Goal: Task Accomplishment & Management: Complete application form

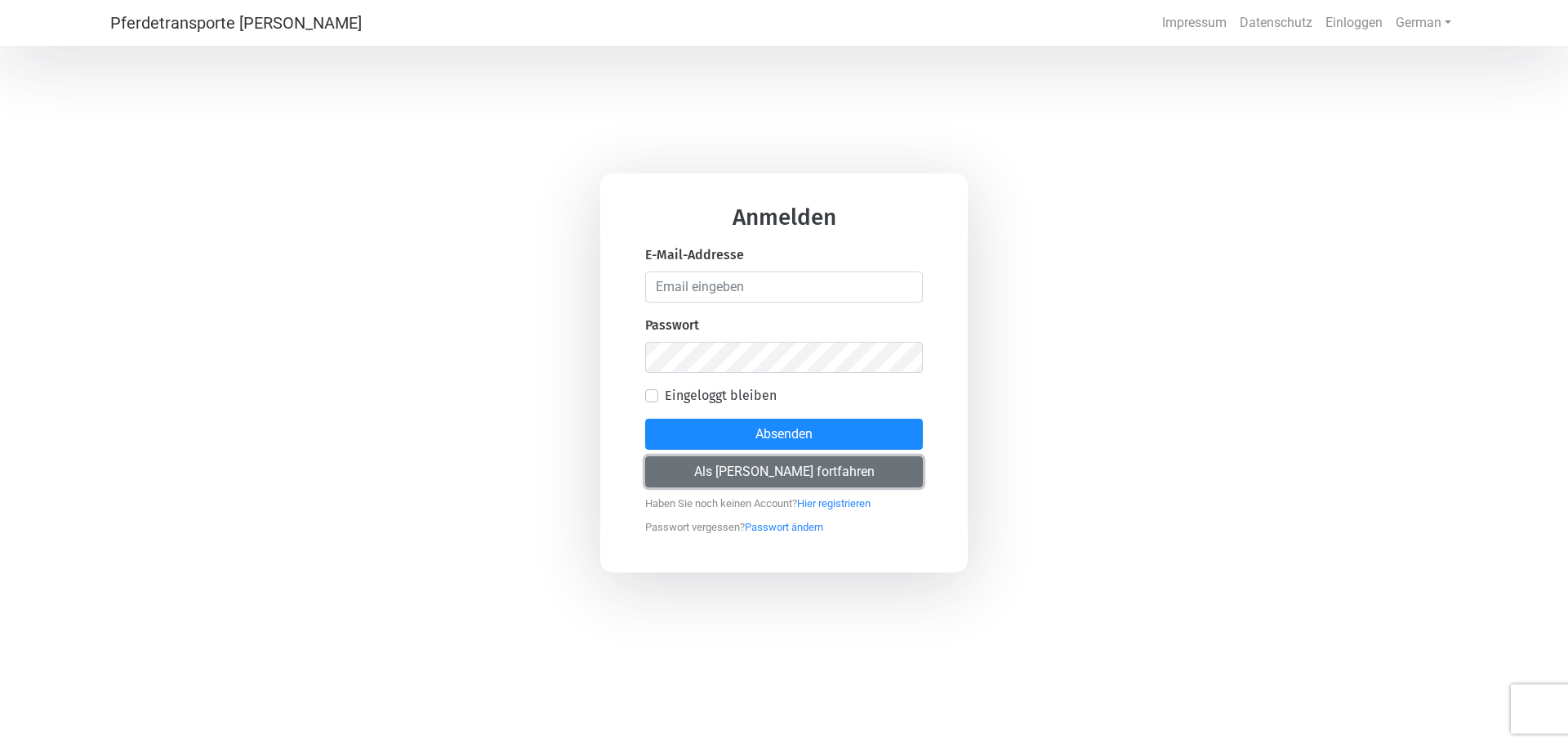
click at [793, 466] on button "Als [PERSON_NAME] fortfahren" at bounding box center [784, 472] width 278 height 31
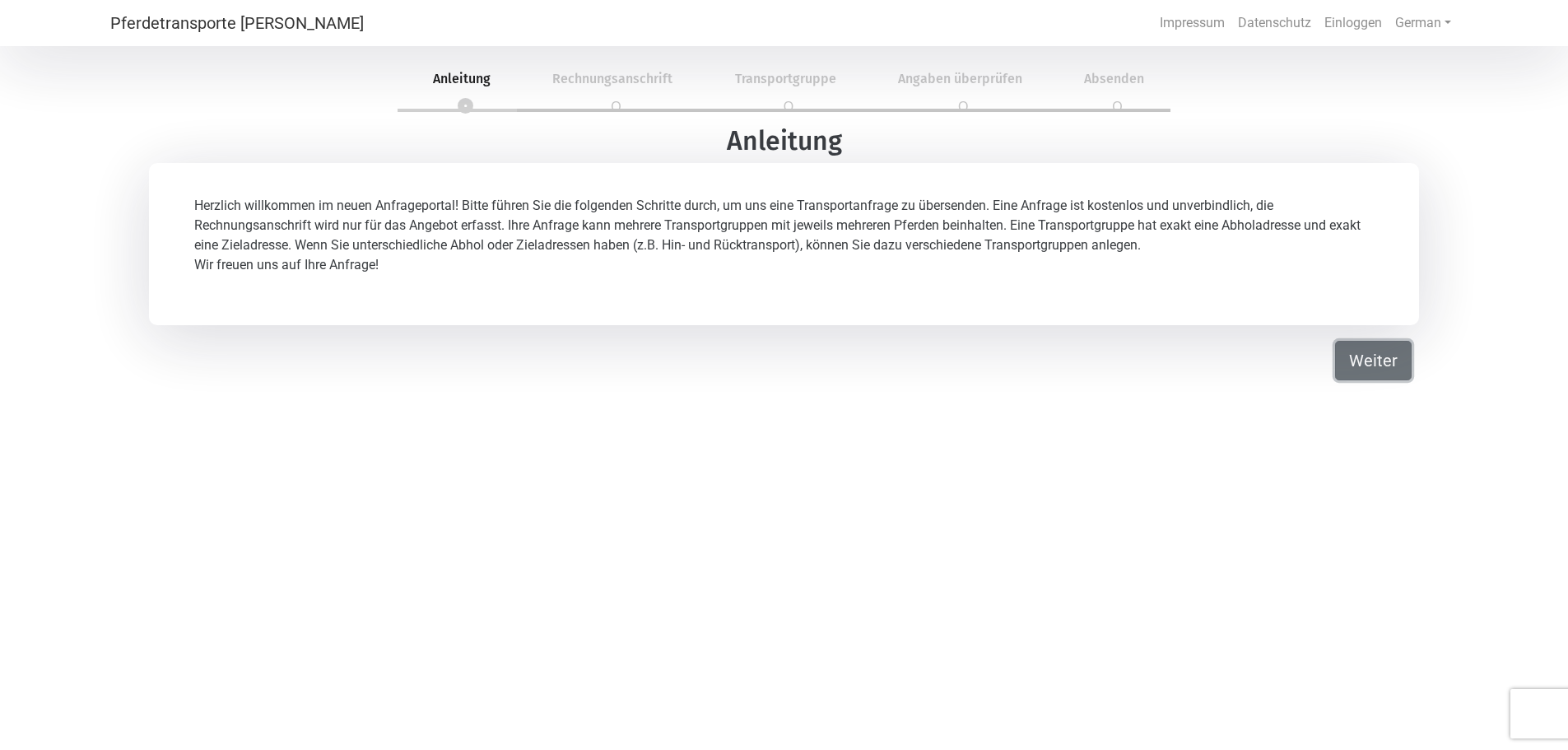
click at [1390, 365] on button "Weiter" at bounding box center [1373, 361] width 77 height 40
select select "DE"
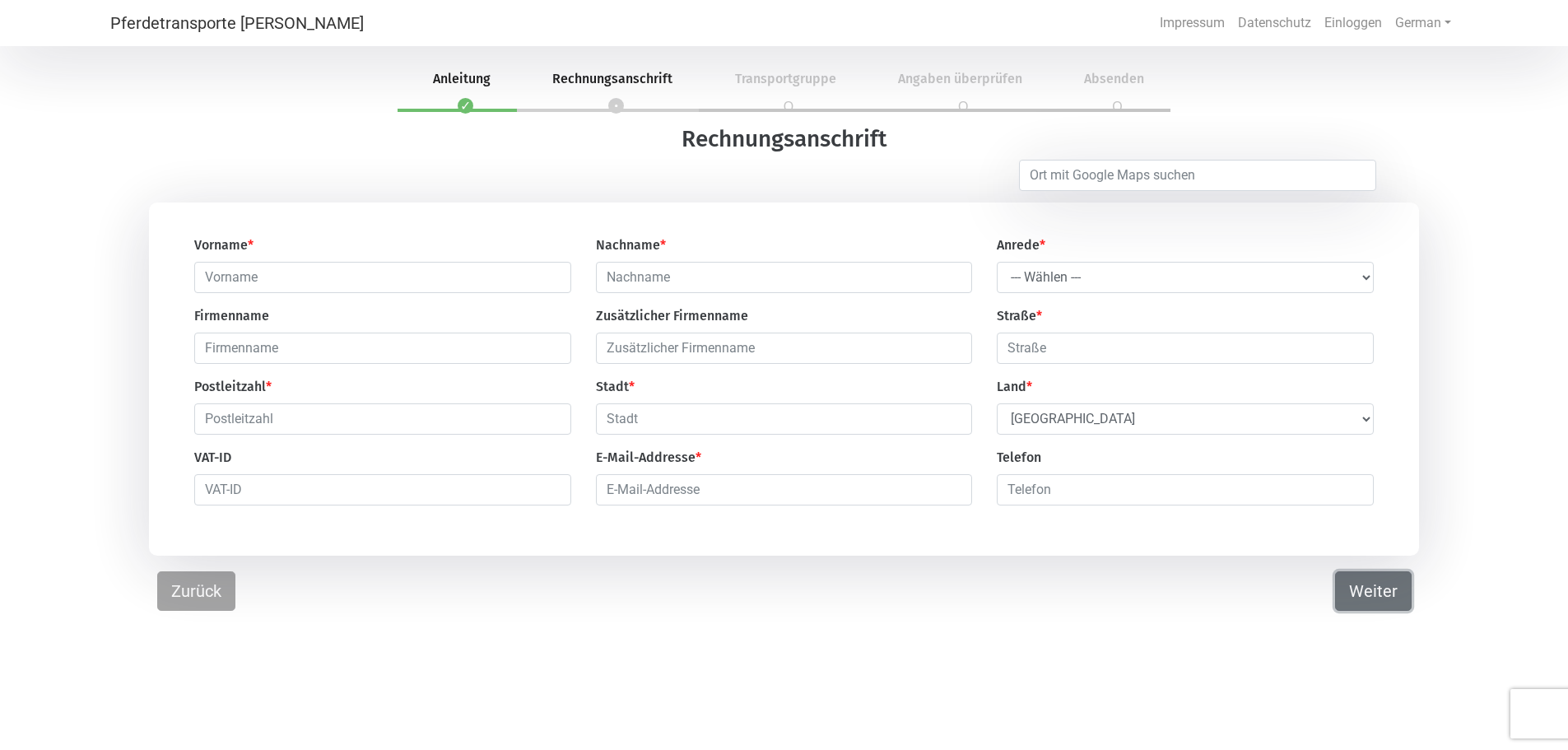
click at [1388, 607] on button "Weiter" at bounding box center [1373, 591] width 77 height 40
click at [272, 502] on input "text" at bounding box center [383, 489] width 377 height 31
paste input "DE 122 40 1557"
type input "DE 122 40 1557"
click at [226, 276] on input "text" at bounding box center [383, 277] width 377 height 31
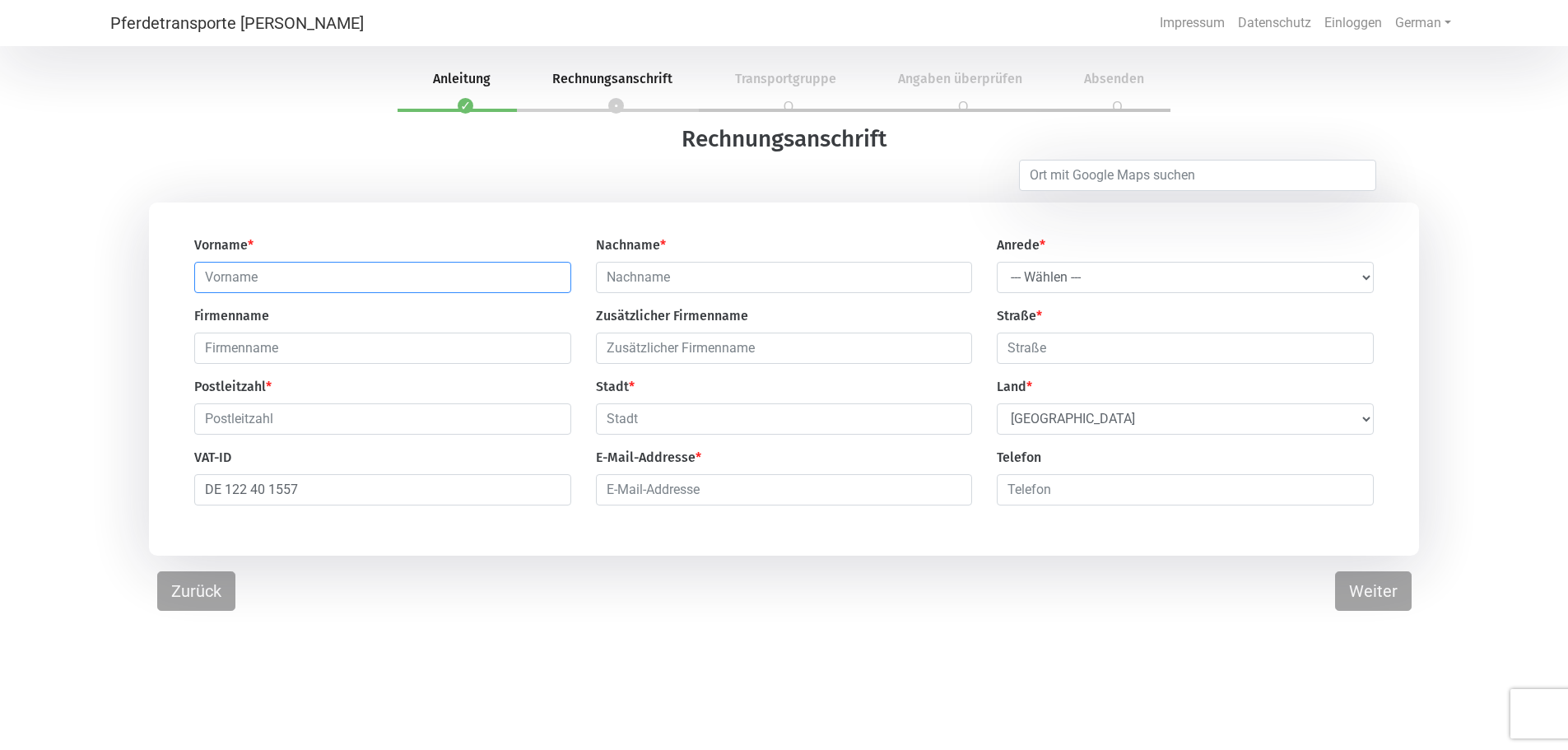
type input "Birgit"
type input "[PERSON_NAME]"
type input "[STREET_ADDRESS]"
type input "53894"
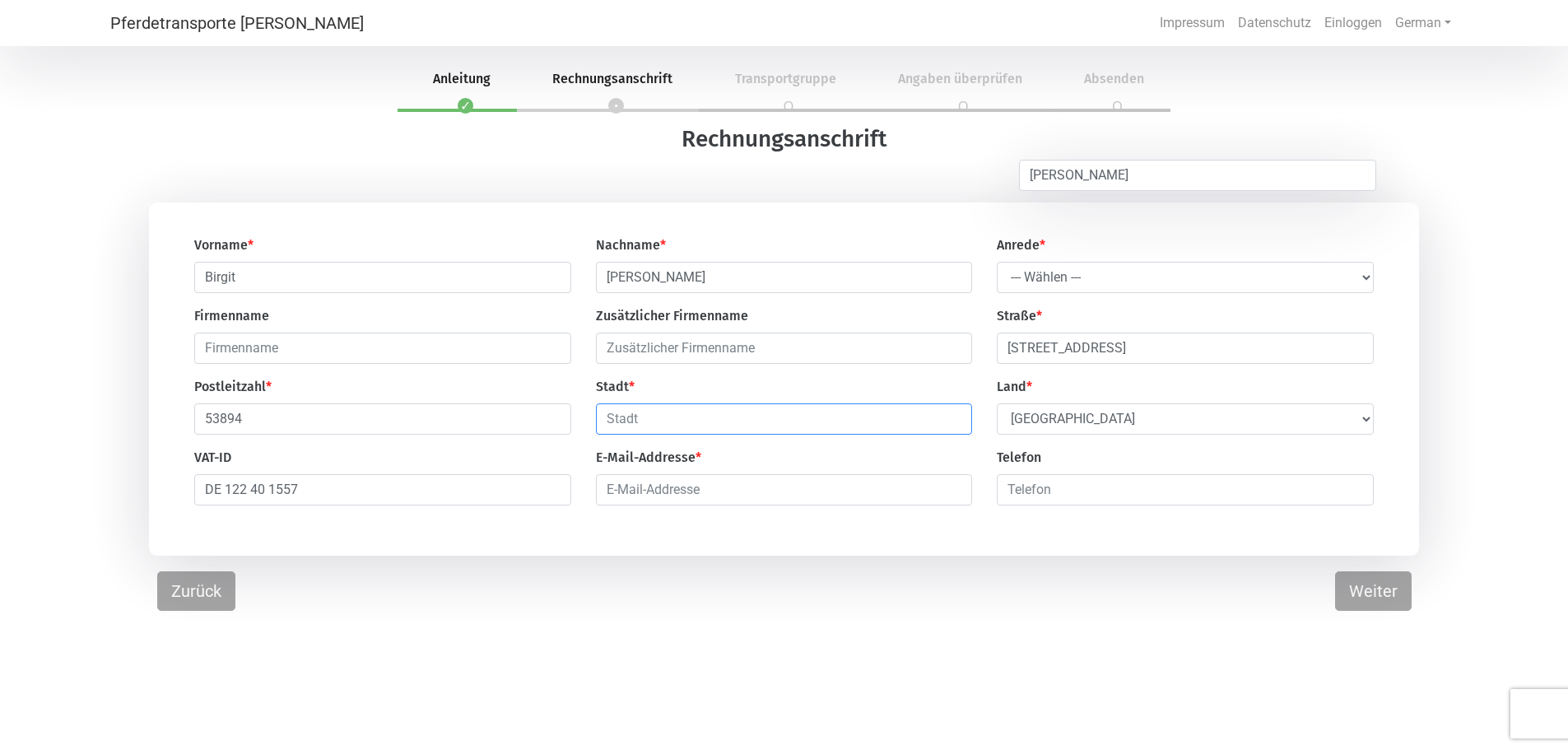
type input "[PERSON_NAME]"
type input "[EMAIL_ADDRESS][PERSON_NAME][DOMAIN_NAME]"
type input "02484777"
click at [1073, 291] on select "--- Wählen --- [PERSON_NAME] Frau" at bounding box center [1185, 277] width 377 height 31
select select "Ms."
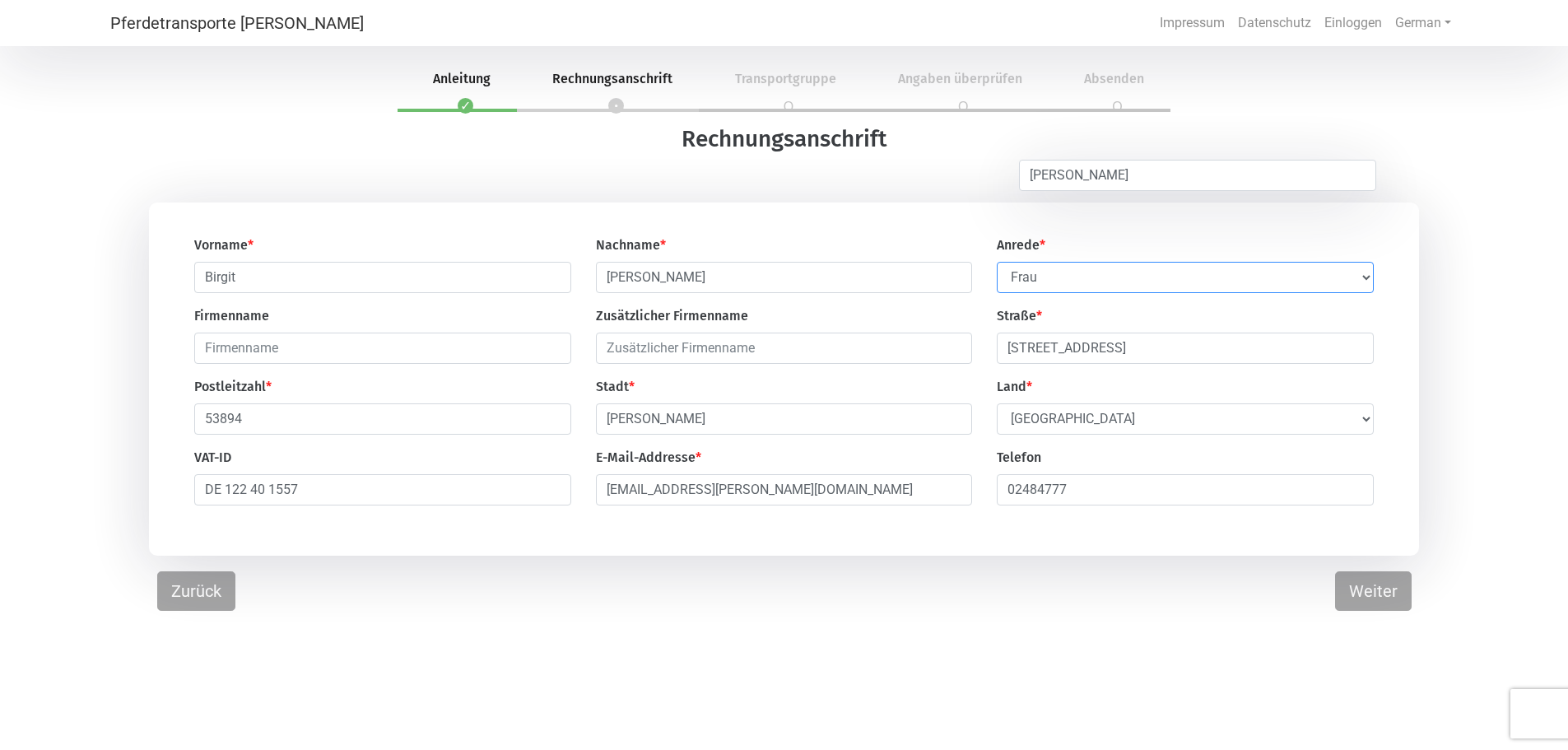
click at [997, 262] on select "--- Wählen --- [PERSON_NAME] Frau" at bounding box center [1185, 277] width 377 height 31
drag, startPoint x: 1077, startPoint y: 491, endPoint x: 982, endPoint y: 487, distance: 95.1
click at [982, 487] on div "Vorname * [PERSON_NAME] * [PERSON_NAME] Anrede * --- Wählen --- [PERSON_NAME] F…" at bounding box center [784, 377] width 1204 height 283
type input "01708994793"
click at [1369, 602] on button "Weiter" at bounding box center [1373, 591] width 77 height 40
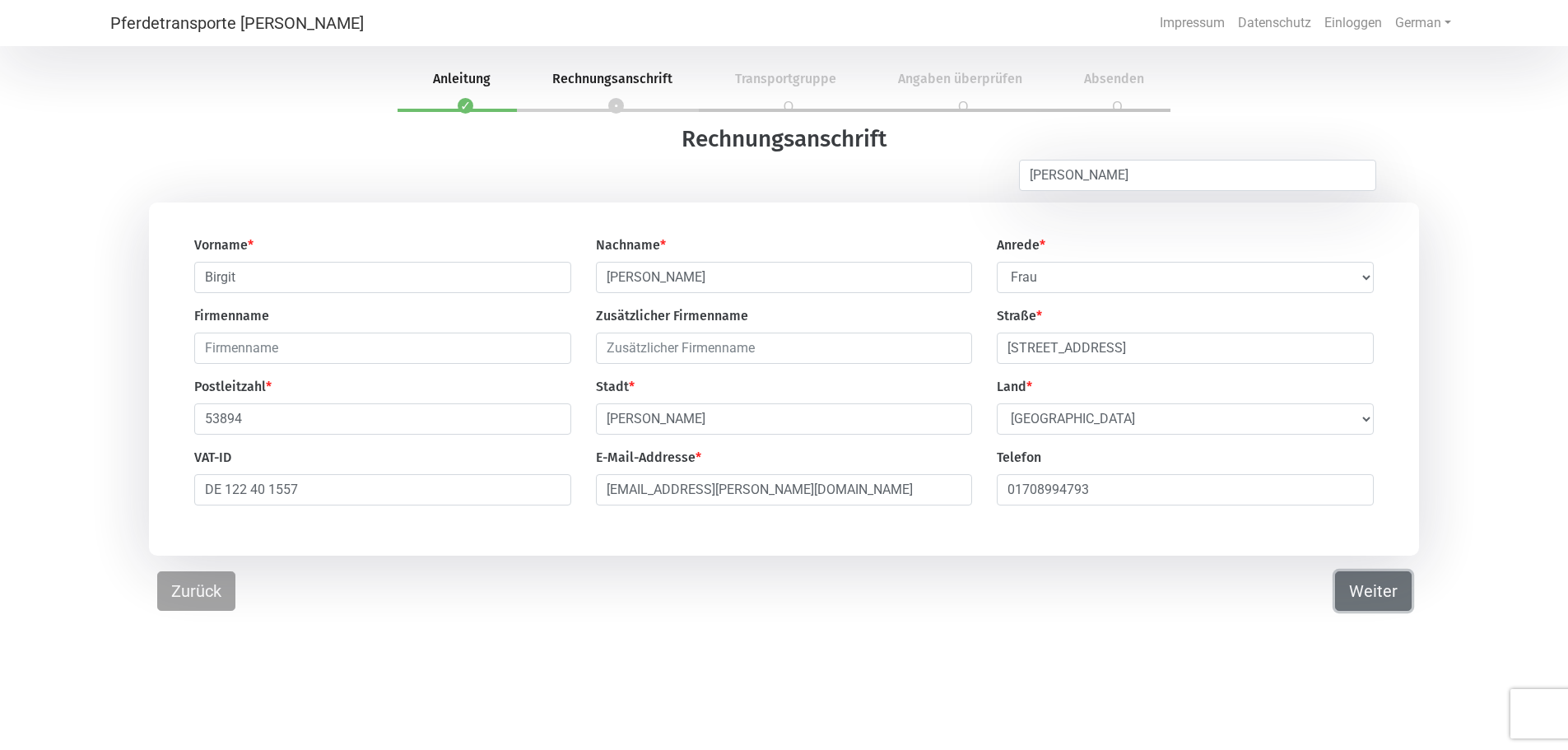
select select "DE"
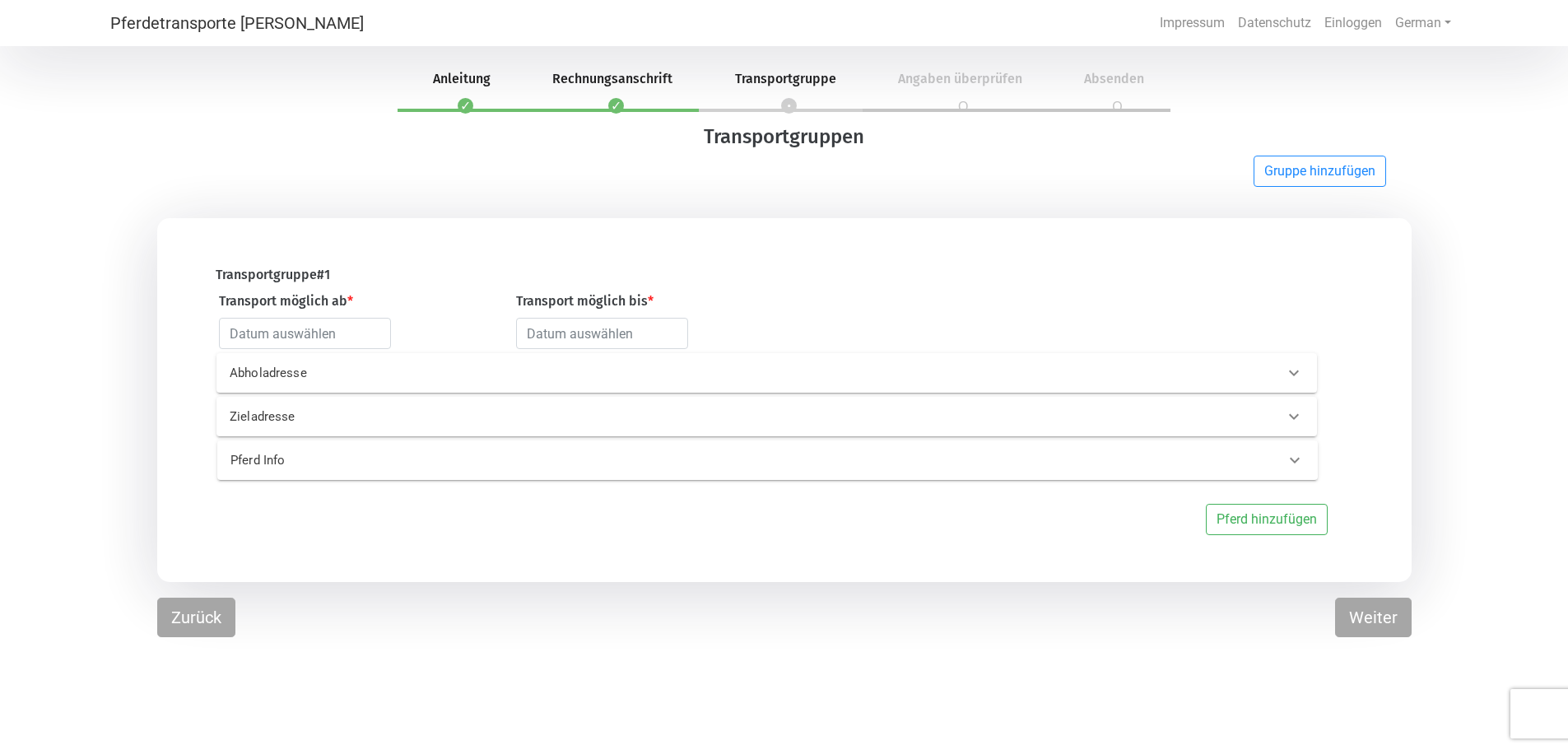
click at [295, 381] on p "Abholadresse" at bounding box center [478, 373] width 497 height 19
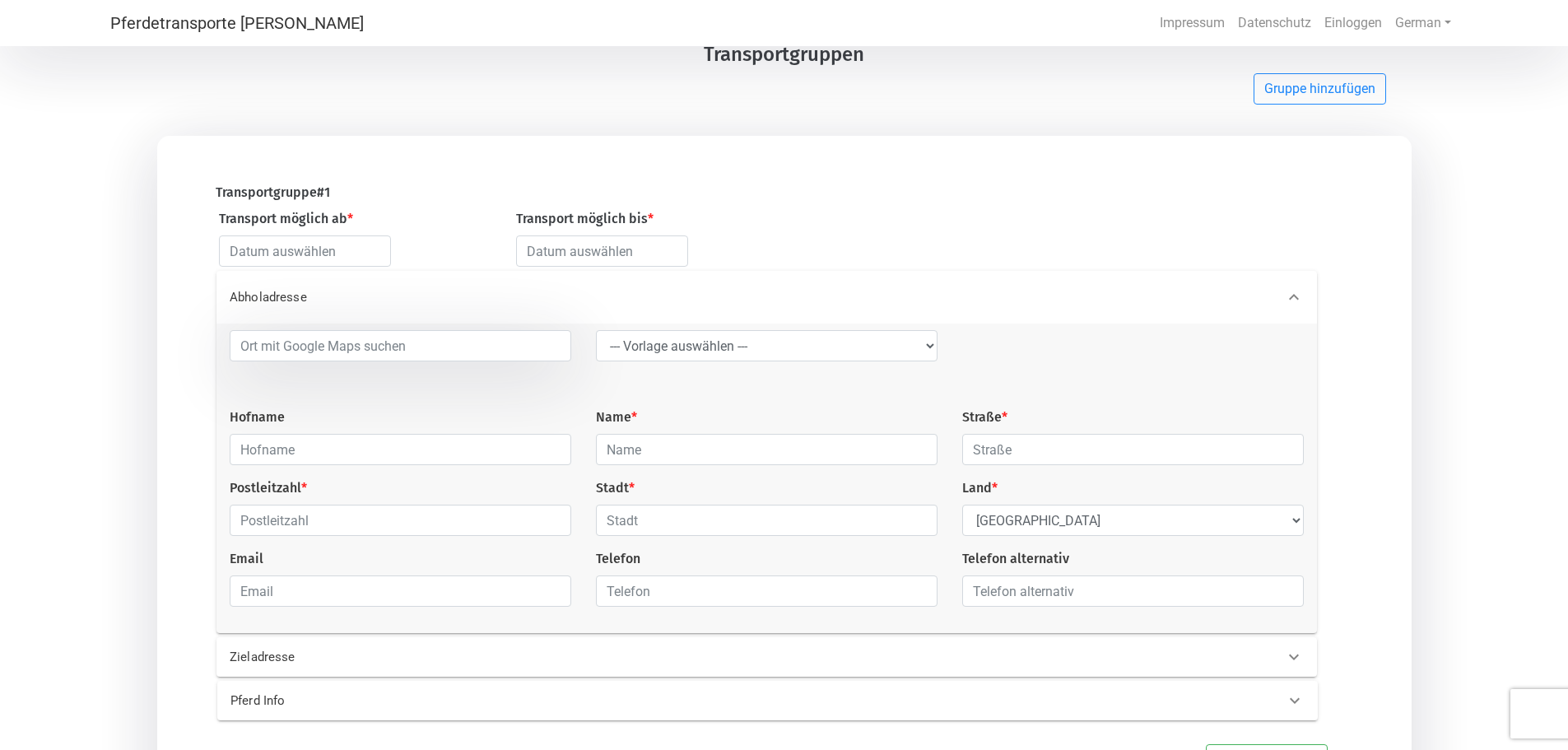
scroll to position [165, 0]
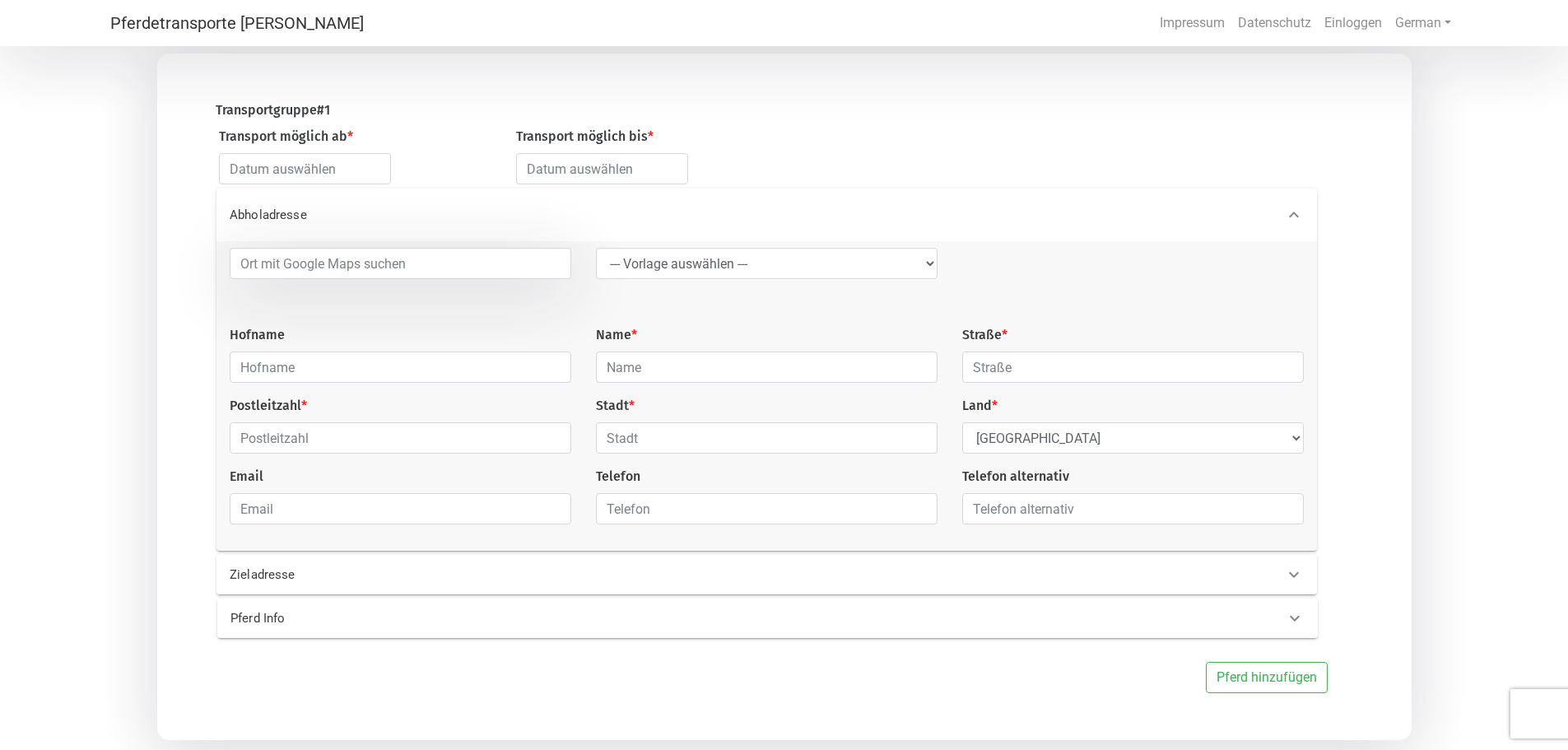
click at [1287, 581] on icon at bounding box center [1293, 574] width 20 height 20
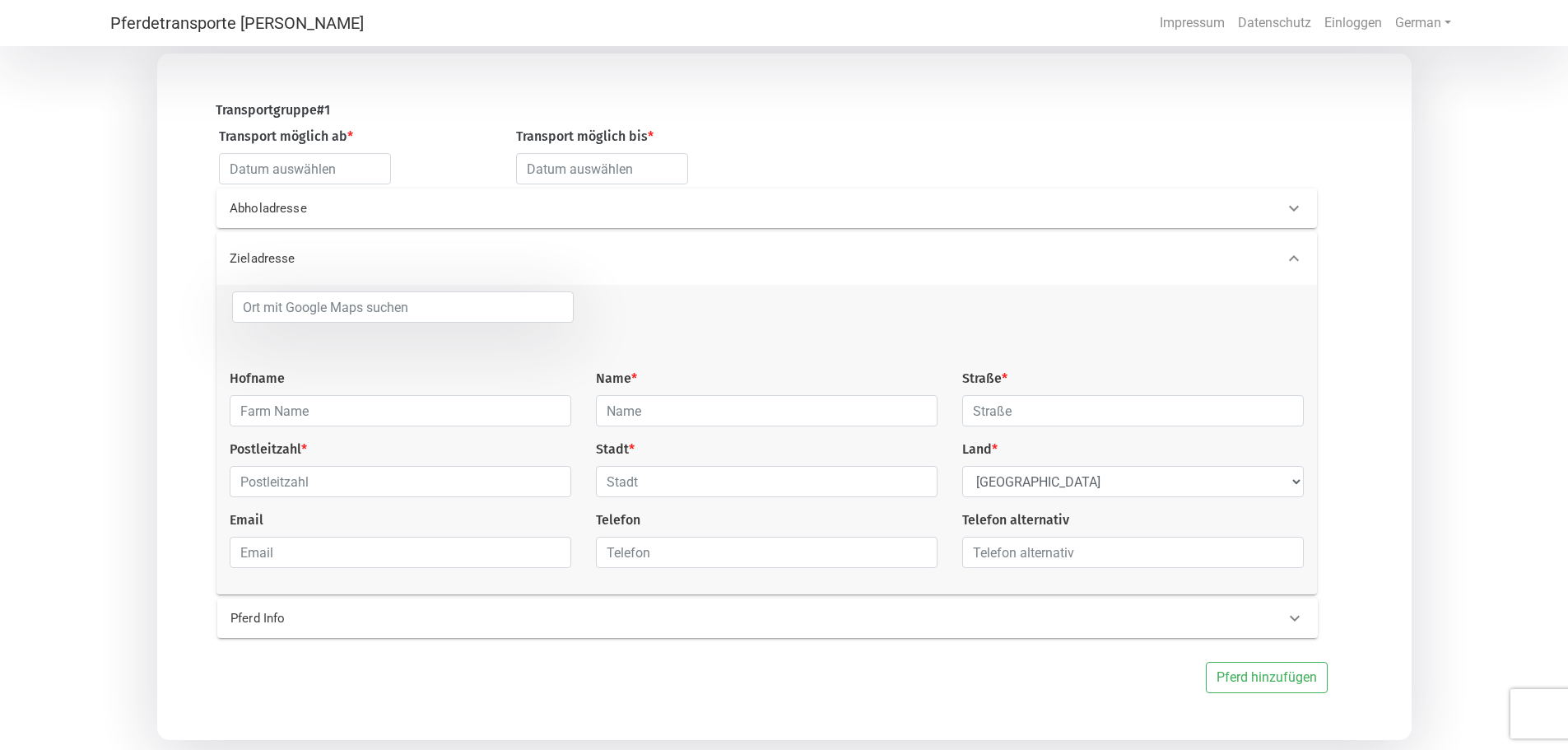
click at [1294, 623] on icon at bounding box center [1294, 618] width 20 height 20
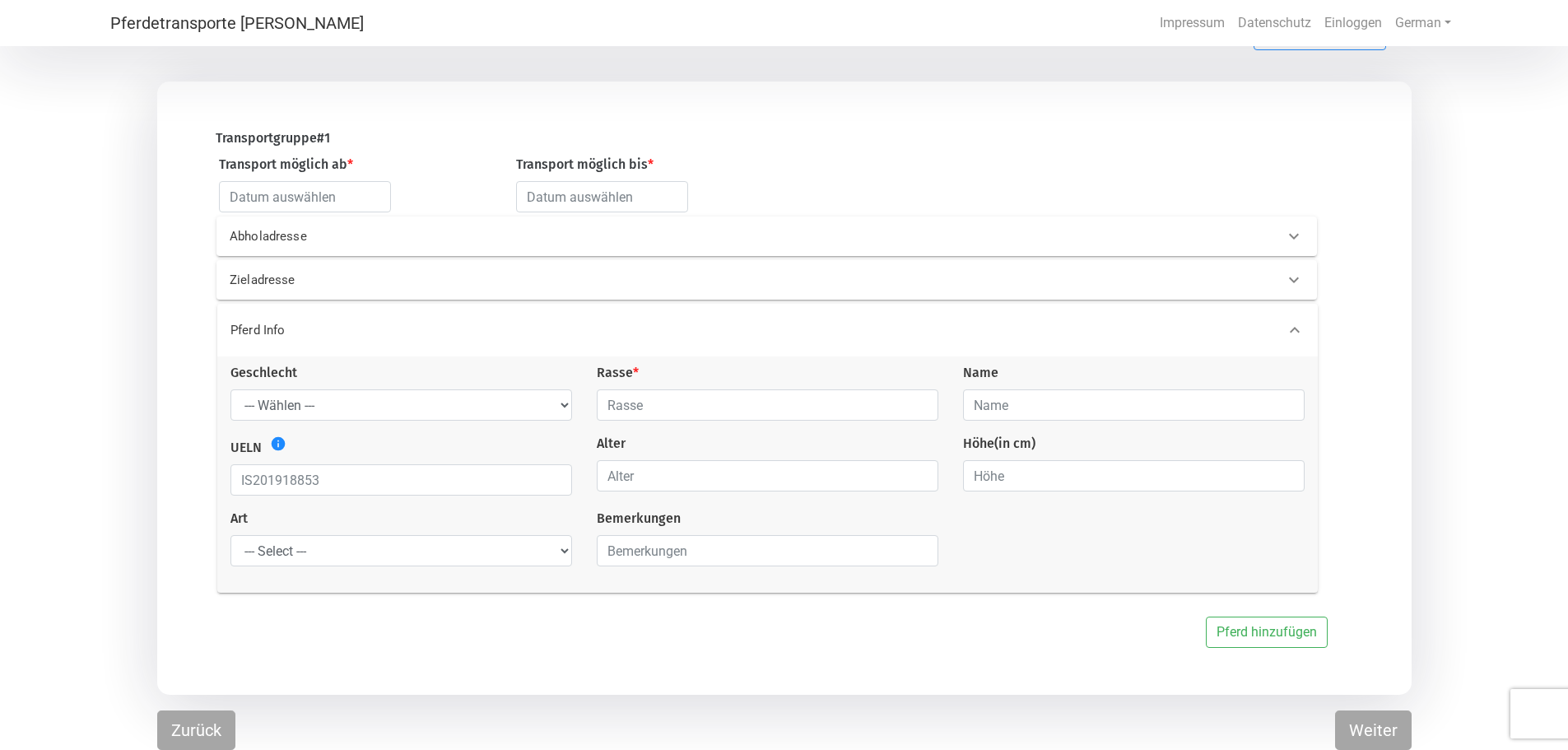
scroll to position [142, 0]
click at [390, 558] on select "--- Select --- Problempferd Reitpferd Rohes Pferd Fohlen" at bounding box center [401, 551] width 342 height 31
select select "raw_horse"
click at [231, 535] on select "--- Select --- Problempferd Reitpferd Rohes Pferd Fohlen" at bounding box center [401, 551] width 342 height 31
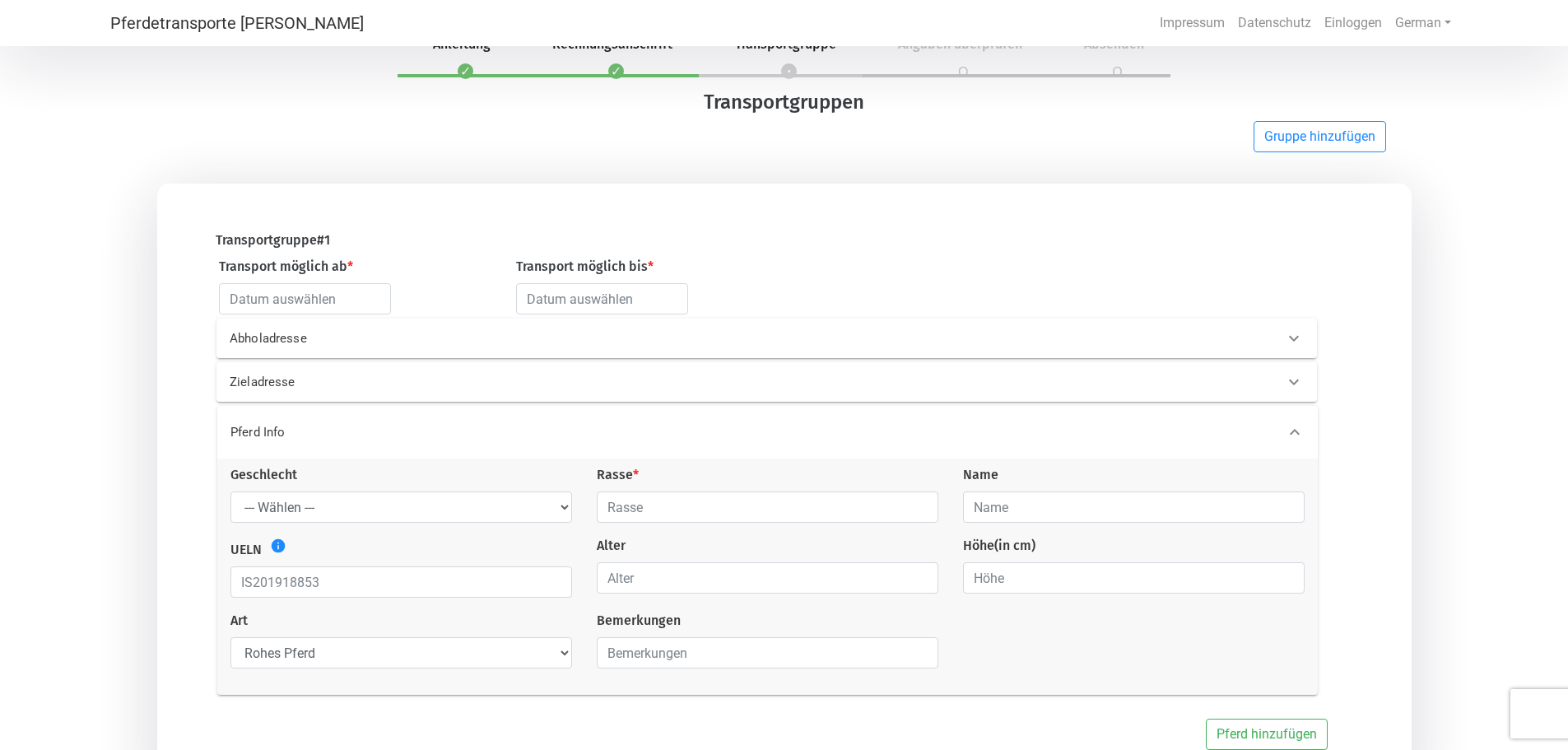
scroll to position [0, 0]
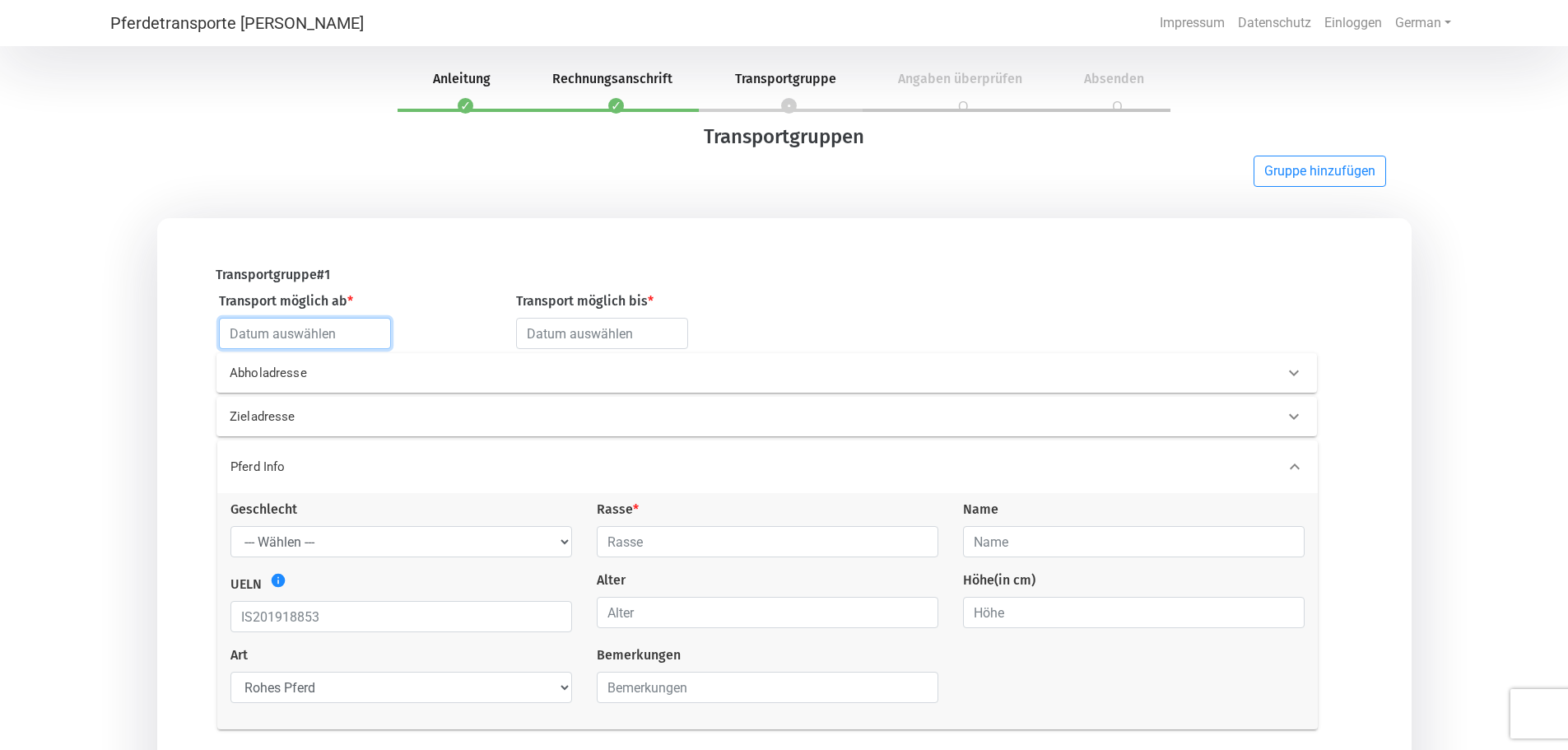
click at [289, 333] on input "text" at bounding box center [305, 333] width 172 height 31
click at [440, 238] on div "Transportgruppe # 1 Transport möglich ab * Transport möglich bis * Abholadresse…" at bounding box center [784, 525] width 1255 height 613
click at [322, 333] on input "text" at bounding box center [305, 333] width 172 height 31
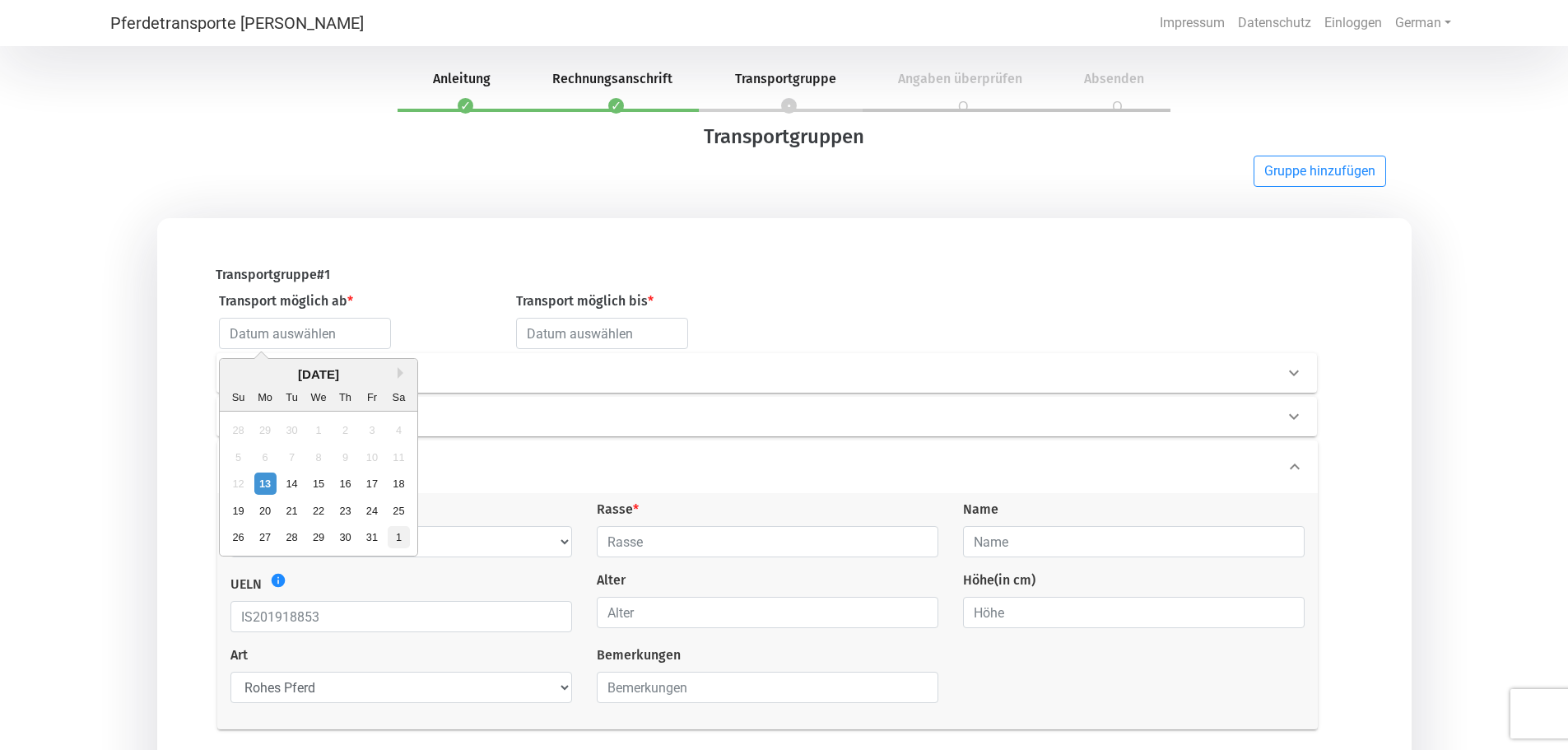
click at [394, 539] on div "1" at bounding box center [399, 537] width 22 height 22
type input "[DATE]"
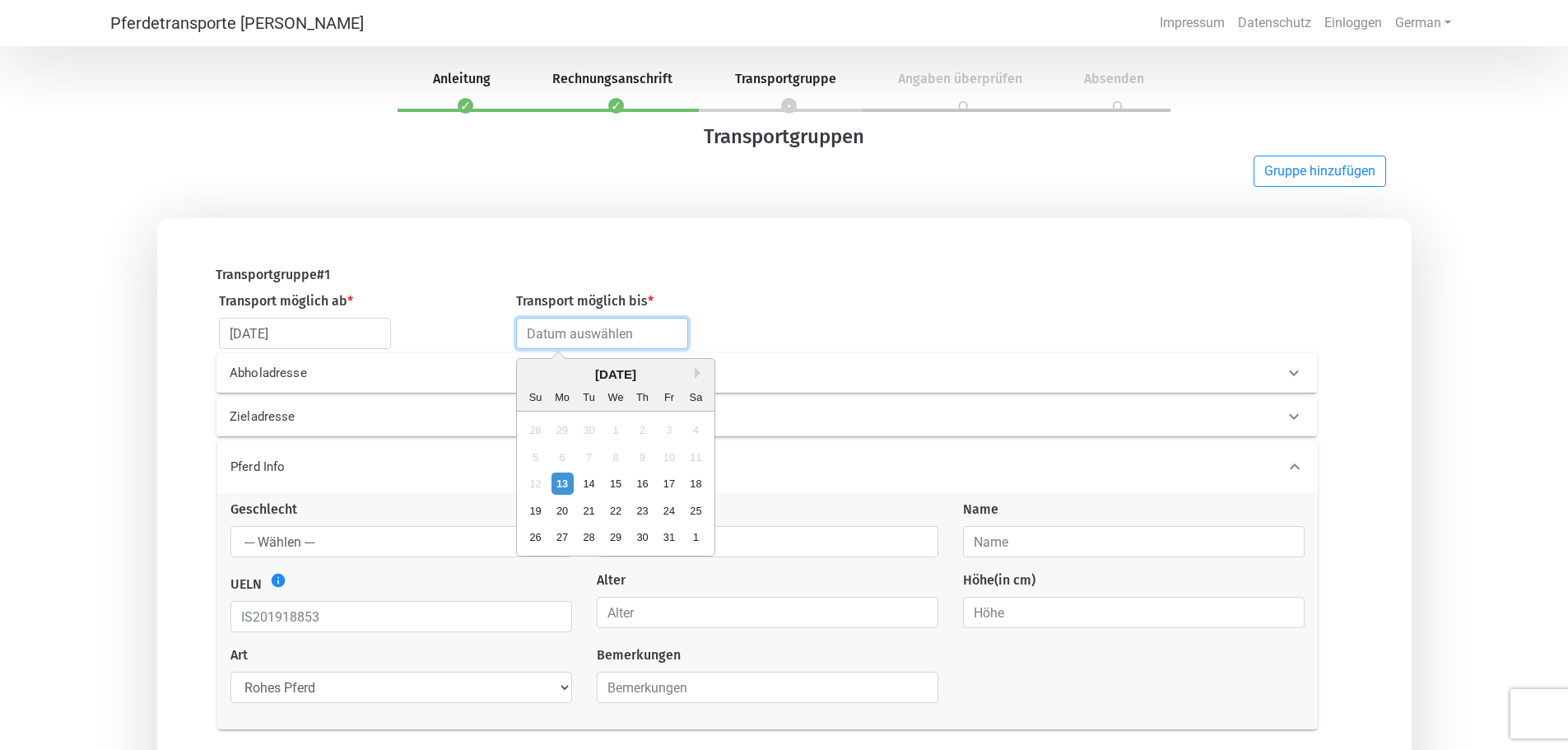
click at [607, 344] on input "text" at bounding box center [602, 333] width 172 height 31
click at [692, 379] on div "[DATE]" at bounding box center [616, 375] width 198 height 19
click at [699, 375] on button "Next Month" at bounding box center [700, 372] width 11 height 11
click at [541, 564] on div "30" at bounding box center [535, 564] width 22 height 22
type input "[DATE]"
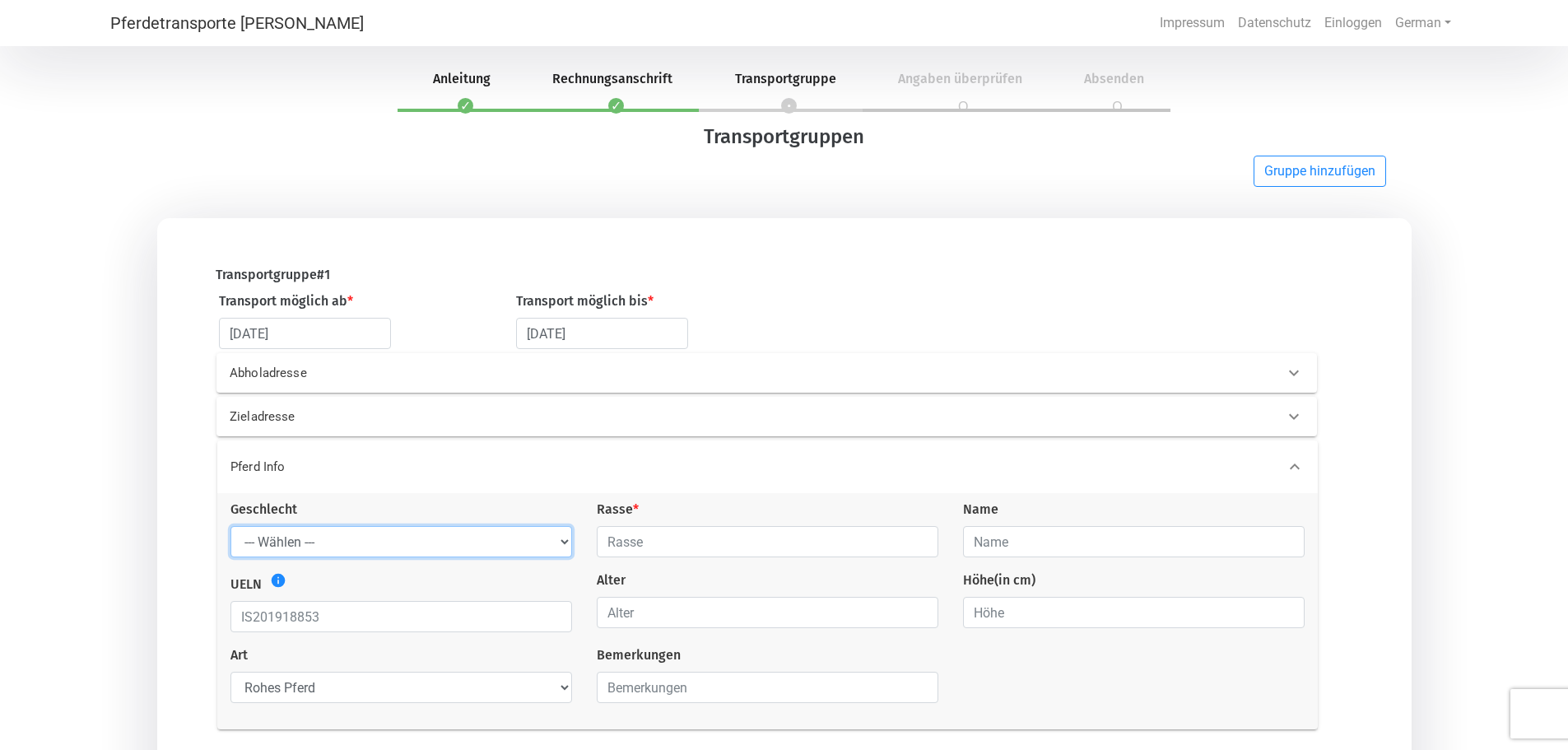
click at [342, 551] on select "--- Wählen --- [PERSON_NAME] [PERSON_NAME] [PERSON_NAME]" at bounding box center [401, 541] width 342 height 31
select select "mare"
click at [231, 529] on select "--- Wählen --- [PERSON_NAME] [PERSON_NAME] [PERSON_NAME]" at bounding box center [401, 541] width 342 height 31
click at [648, 542] on input "text" at bounding box center [768, 541] width 342 height 31
type input "Islandpferd"
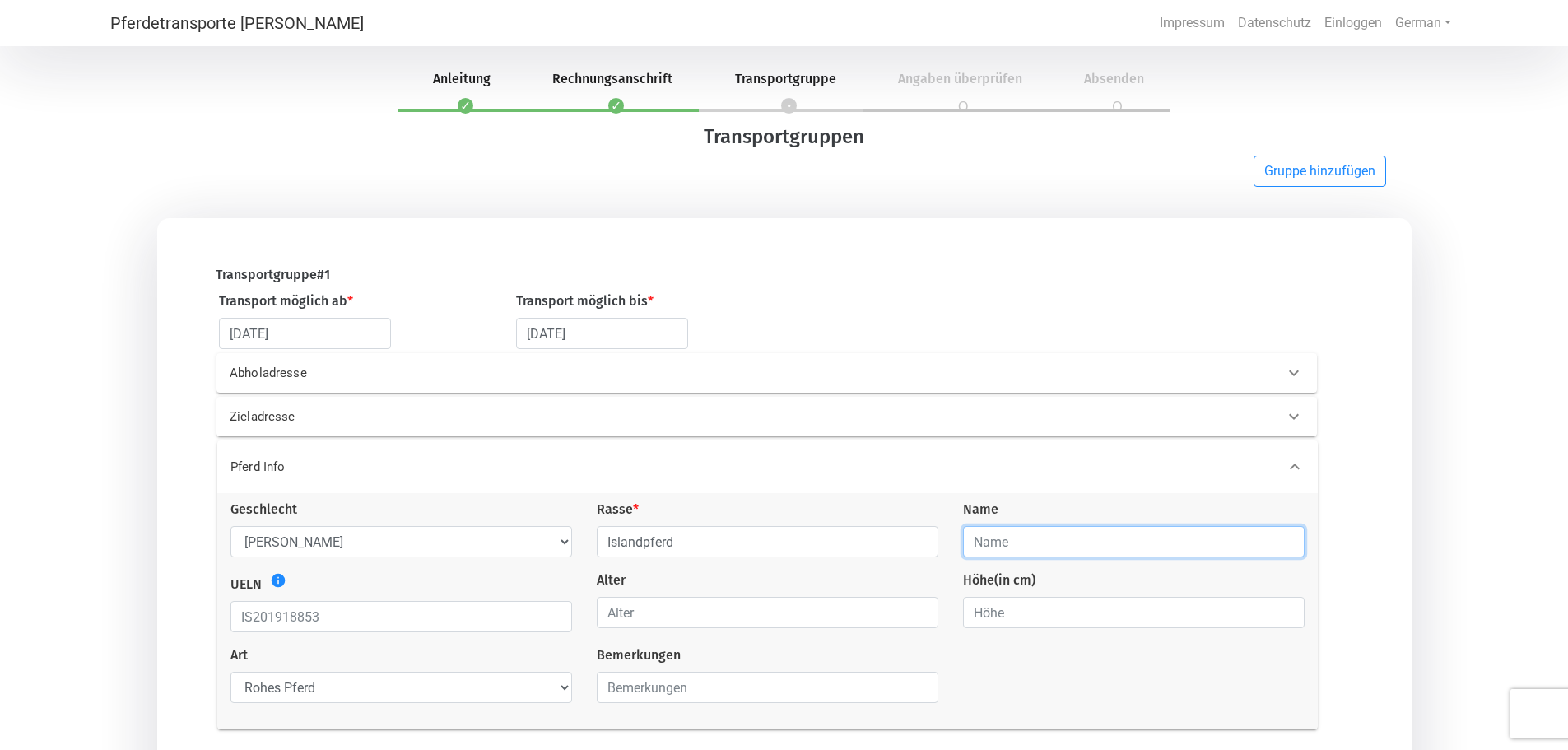
click at [1016, 545] on input "text" at bounding box center [1134, 541] width 342 height 31
click at [1021, 542] on input "text" at bounding box center [1134, 541] width 342 height 31
click at [365, 614] on input "text" at bounding box center [401, 616] width 342 height 31
click at [277, 583] on icon "info" at bounding box center [278, 580] width 16 height 16
